Goal: Book appointment/travel/reservation

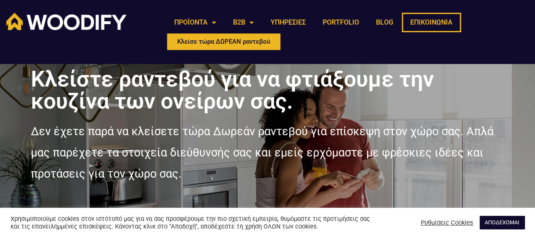
click at [431, 21] on link "ΕΠΙΚΟΙΝΩΝΙΑ" at bounding box center [431, 22] width 59 height 19
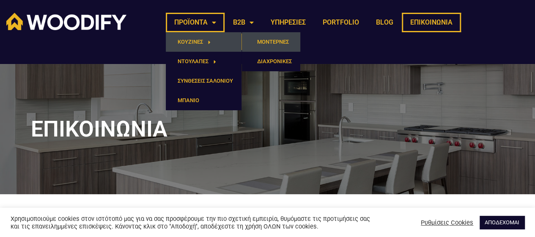
click at [283, 44] on link "ΜΟΝΤΕΡΝΕΣ" at bounding box center [271, 41] width 58 height 19
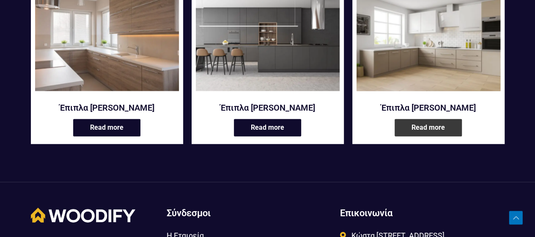
scroll to position [1111, 0]
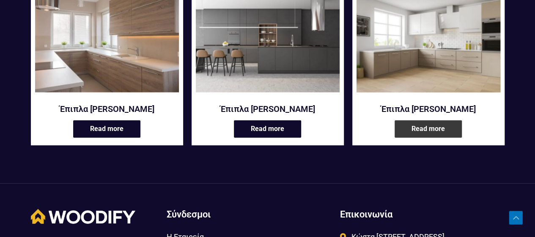
click at [446, 126] on link "Read more" at bounding box center [428, 128] width 67 height 17
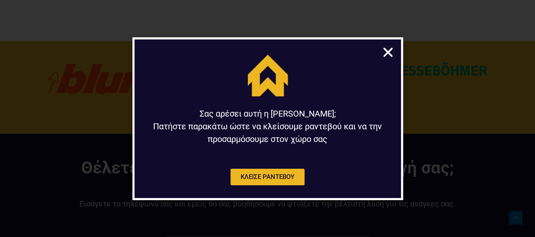
scroll to position [782, 0]
click at [389, 50] on icon "Close" at bounding box center [388, 52] width 13 height 13
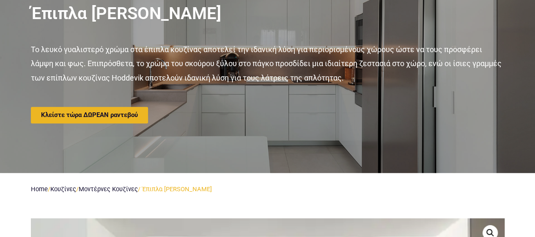
scroll to position [110, 0]
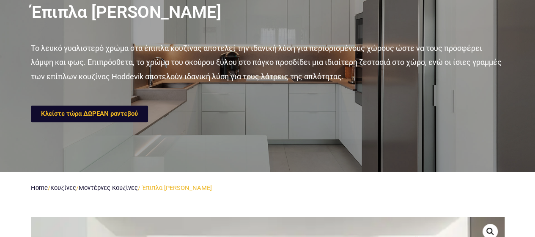
click at [102, 113] on span "Κλείστε τώρα ΔΩΡΕΑΝ ραντεβού" at bounding box center [89, 113] width 97 height 6
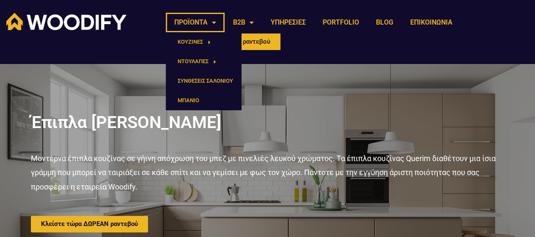
drag, startPoint x: 209, startPoint y: 23, endPoint x: 221, endPoint y: 24, distance: 11.9
click at [209, 23] on link "ΠΡΟΪΟΝΤΑ" at bounding box center [195, 22] width 59 height 19
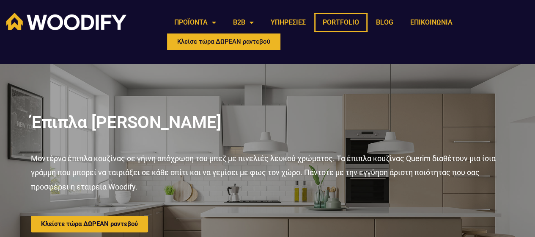
click at [354, 22] on link "PORTFOLIO" at bounding box center [340, 22] width 53 height 19
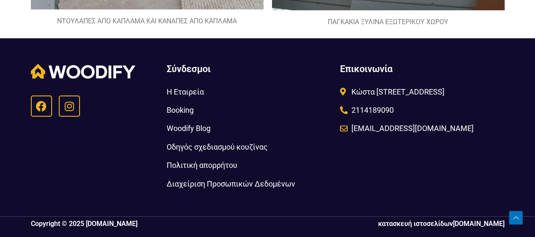
scroll to position [2031, 0]
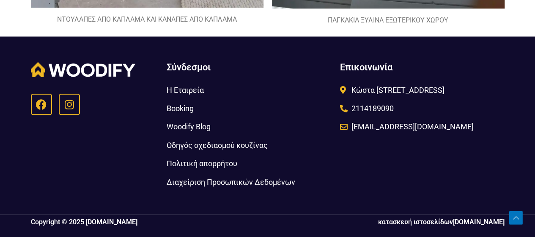
click at [181, 107] on span "Booking" at bounding box center [179, 108] width 27 height 14
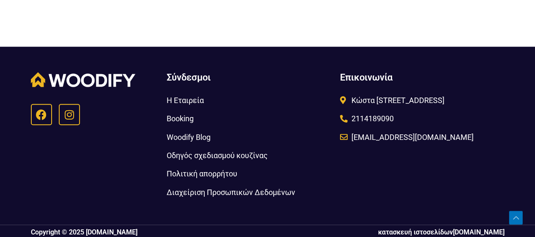
scroll to position [330, 0]
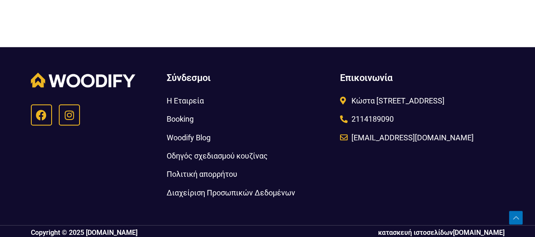
click at [357, 99] on span "Κώστα [STREET_ADDRESS]" at bounding box center [397, 101] width 95 height 14
click at [208, 135] on span "Woodify Blog" at bounding box center [188, 137] width 44 height 14
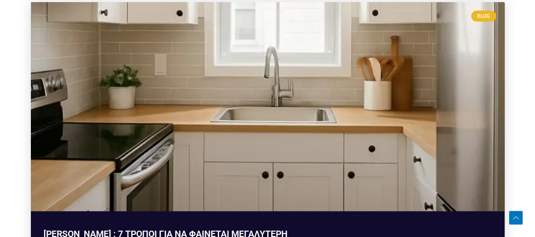
scroll to position [159, 0]
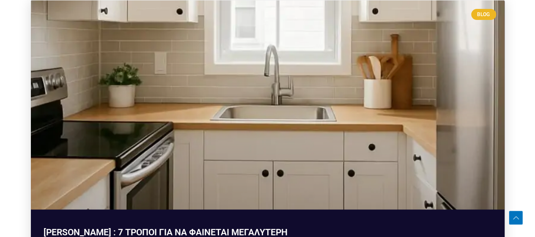
click at [301, 107] on link at bounding box center [268, 104] width 474 height 209
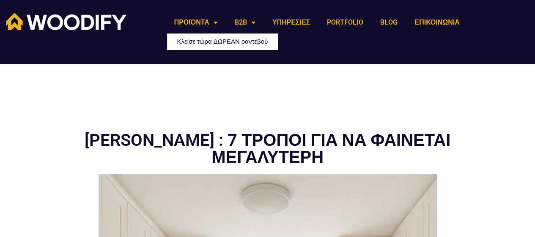
click at [267, 40] on span "Κλείσε τώρα ΔΩΡΕΑΝ ραντεβού" at bounding box center [222, 42] width 91 height 6
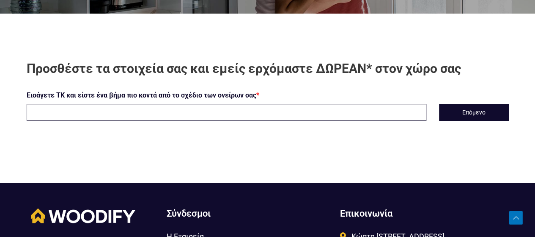
scroll to position [196, 0]
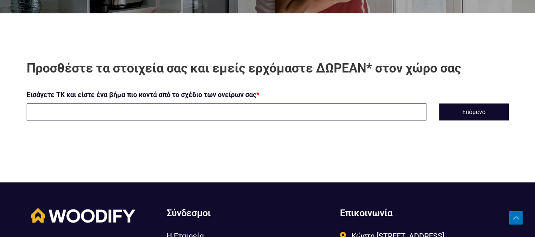
click at [231, 107] on input "text" at bounding box center [227, 111] width 400 height 17
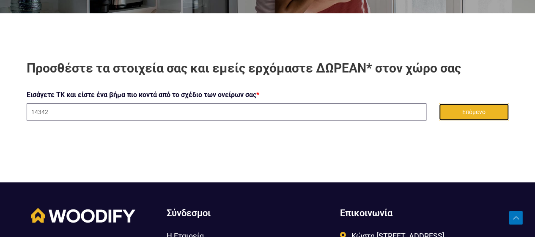
click at [485, 104] on button "Επόμενο" at bounding box center [474, 111] width 70 height 17
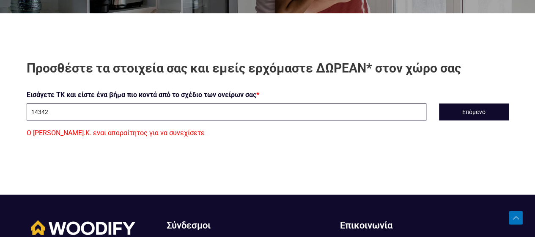
click at [96, 113] on input "14342" at bounding box center [227, 111] width 400 height 17
click at [471, 103] on button "Επόμενο" at bounding box center [474, 111] width 70 height 17
click at [42, 111] on input "14342" at bounding box center [227, 111] width 400 height 17
type input "143 42"
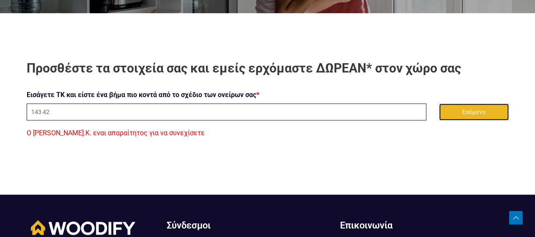
click at [471, 112] on button "Επόμενο" at bounding box center [474, 111] width 70 height 17
click at [469, 105] on button "Επόμενο" at bounding box center [474, 111] width 70 height 17
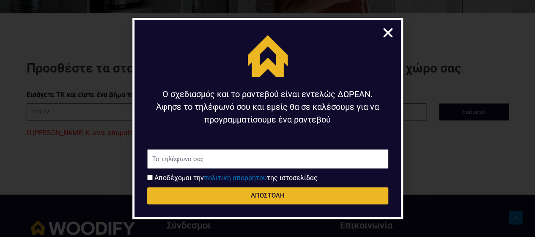
click at [390, 31] on icon "Close" at bounding box center [388, 32] width 13 height 13
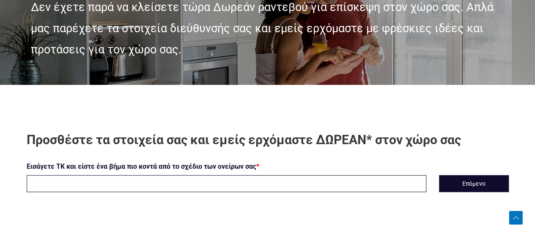
scroll to position [123, 0]
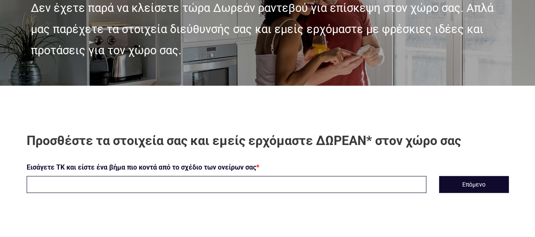
click at [129, 183] on input "text" at bounding box center [227, 184] width 400 height 17
type input "143 42"
